Goal: Information Seeking & Learning: Learn about a topic

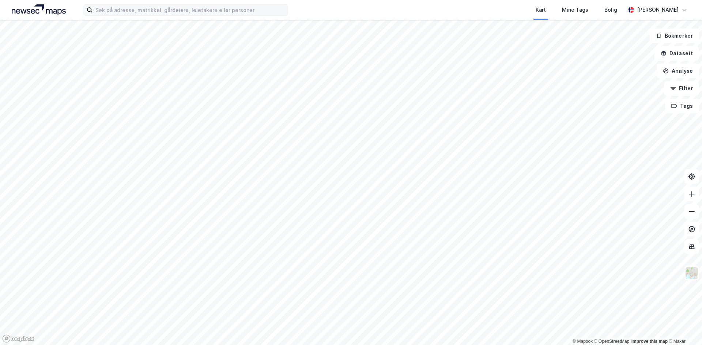
click at [148, 15] on label at bounding box center [185, 10] width 205 height 12
click at [148, 15] on input at bounding box center [190, 9] width 195 height 11
